Goal: Navigation & Orientation: Find specific page/section

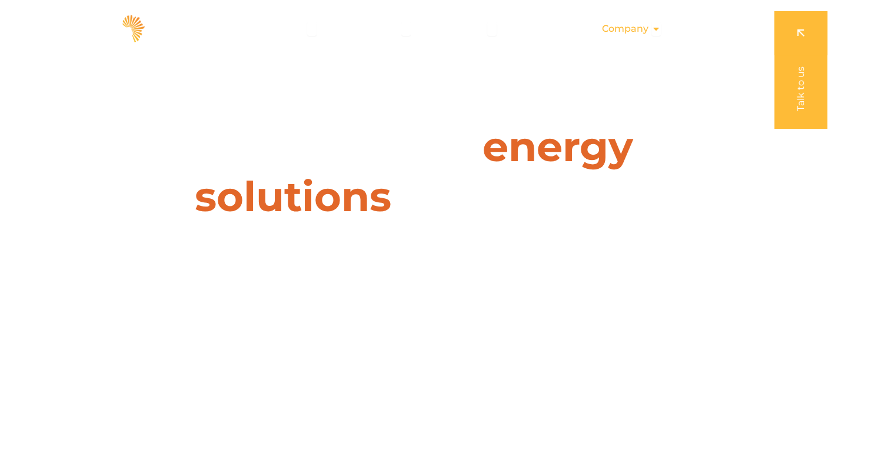
click at [634, 31] on span "Company" at bounding box center [625, 29] width 46 height 14
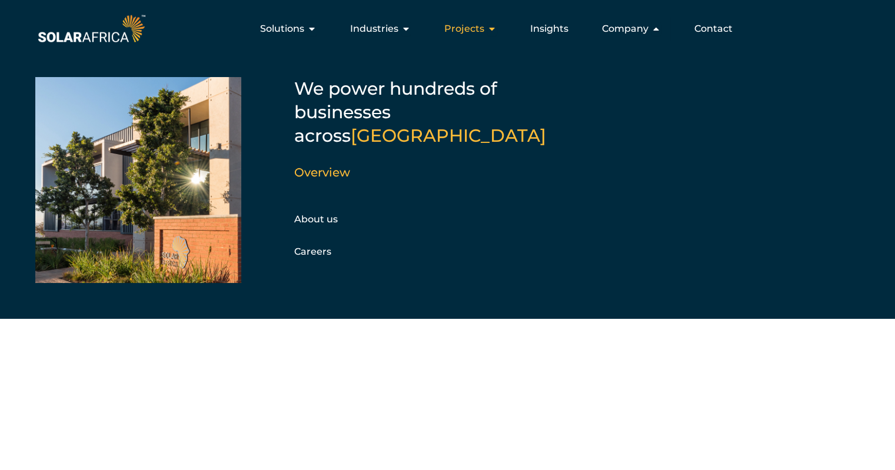
click at [487, 24] on div "Projects Close Projects Open Projects" at bounding box center [470, 29] width 71 height 24
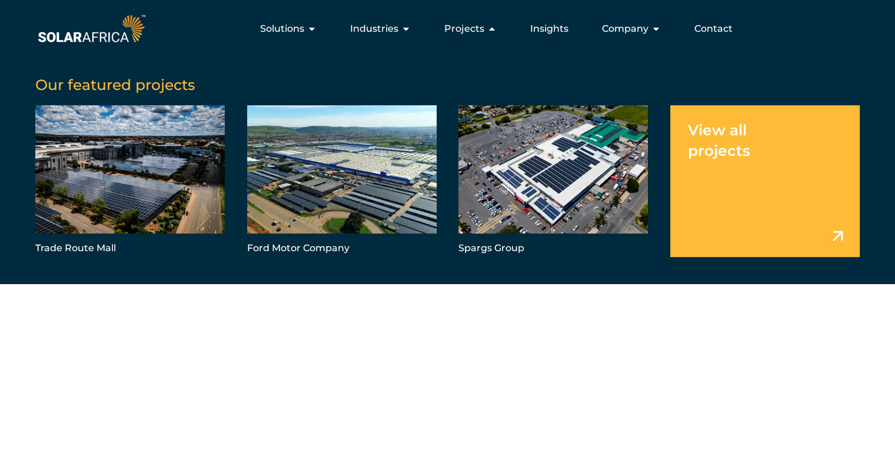
click at [725, 186] on link "Menu" at bounding box center [764, 181] width 189 height 152
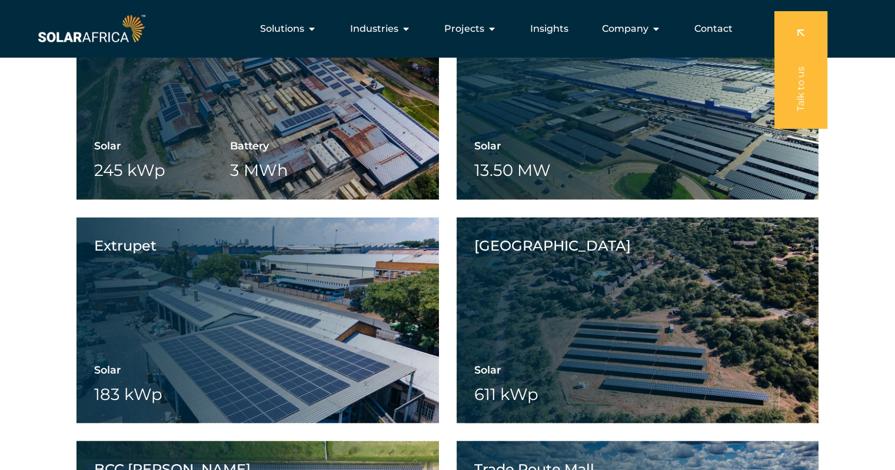
scroll to position [2059, 0]
